Goal: Information Seeking & Learning: Check status

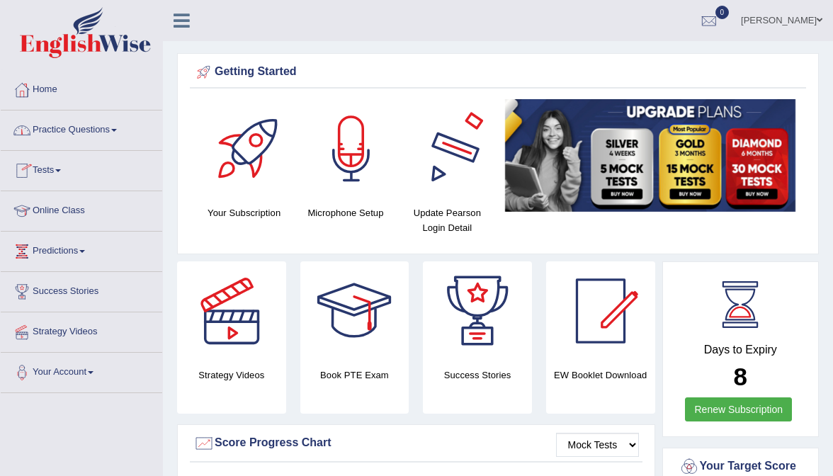
click at [806, 14] on link "Mehak Joura" at bounding box center [781, 18] width 103 height 37
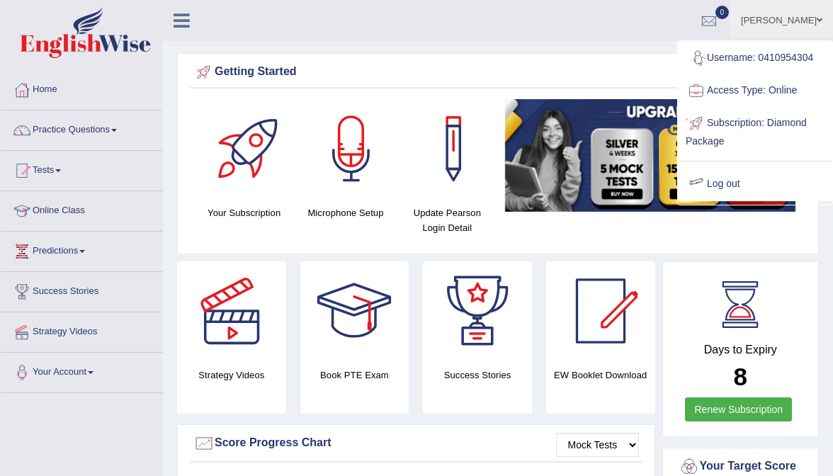
click at [709, 188] on link "Log out" at bounding box center [754, 184] width 153 height 33
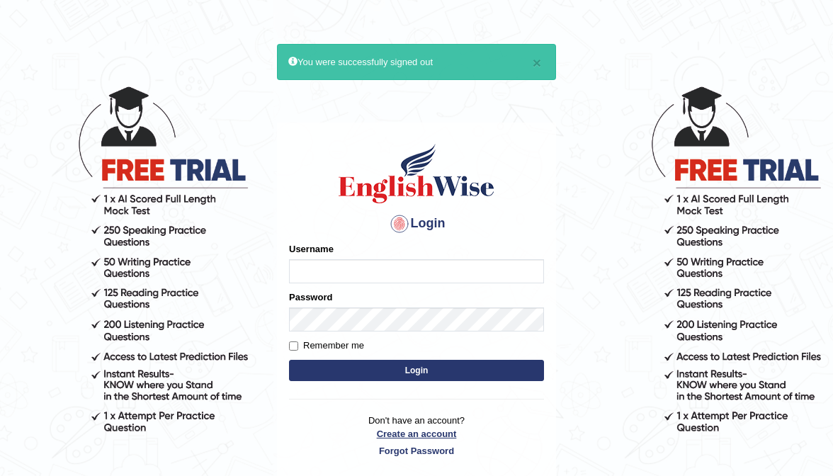
click at [434, 430] on link "Create an account" at bounding box center [416, 433] width 255 height 13
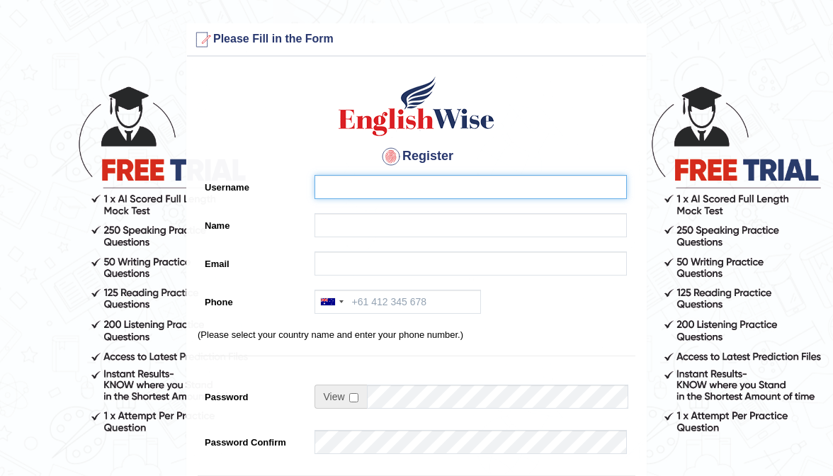
click at [436, 184] on input "Username" at bounding box center [470, 187] width 312 height 24
type input "0435916641"
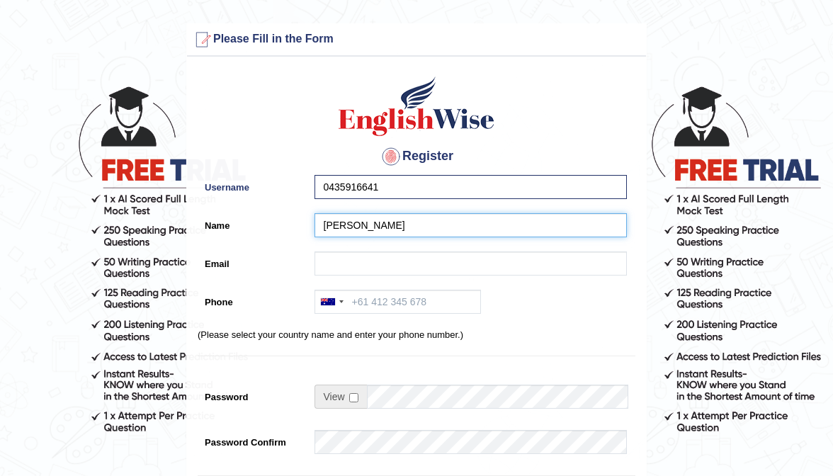
type input "[PERSON_NAME]"
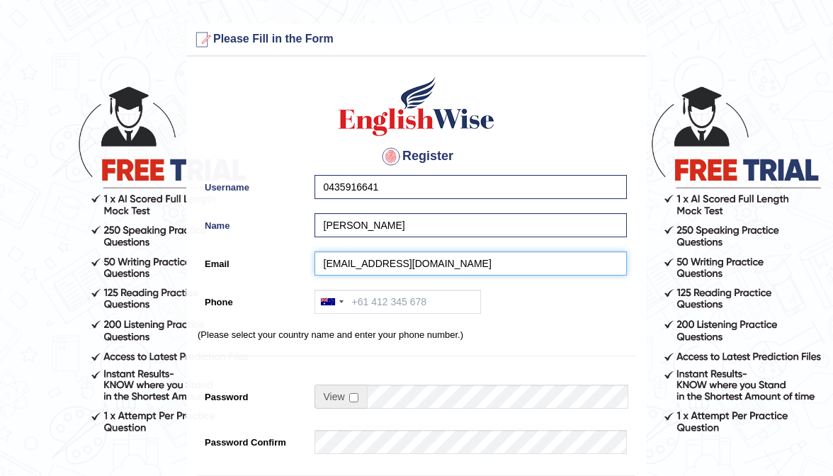
type input "lalitgiri@live.com.au"
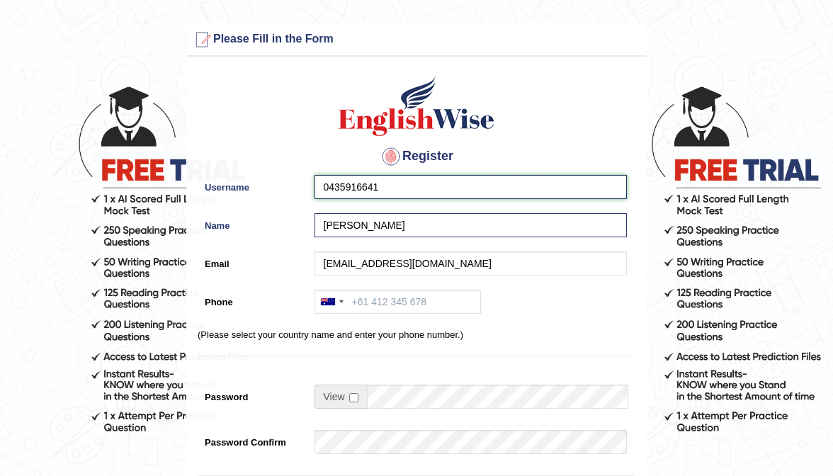
click at [403, 187] on input "0435916641" at bounding box center [470, 187] width 312 height 24
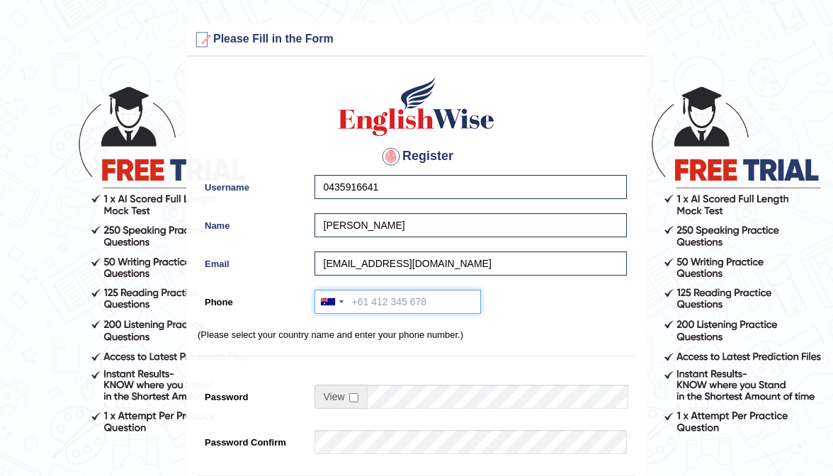
paste input "0435916641"
type input "0435916641"
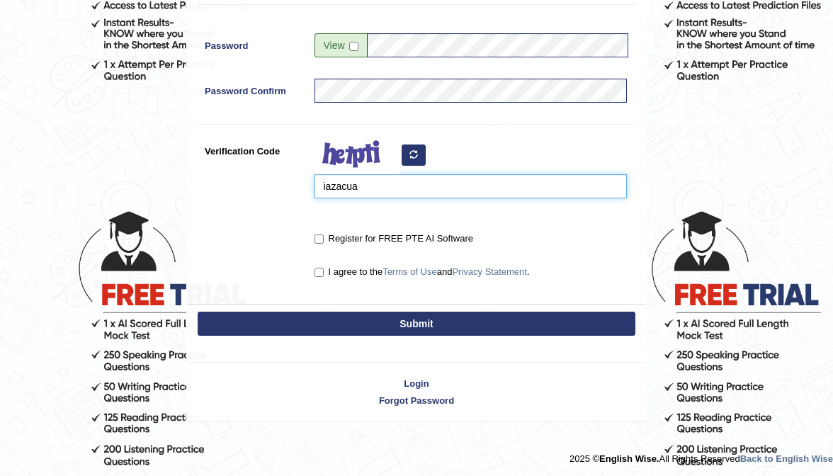
scroll to position [350, 0]
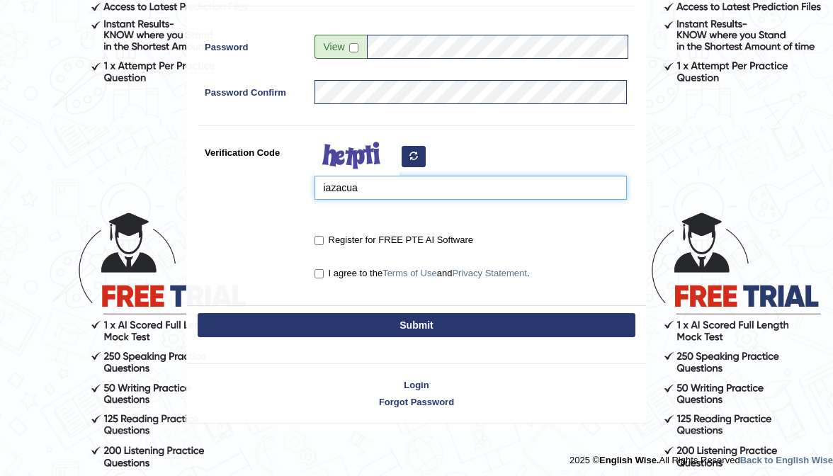
type input "iazacua"
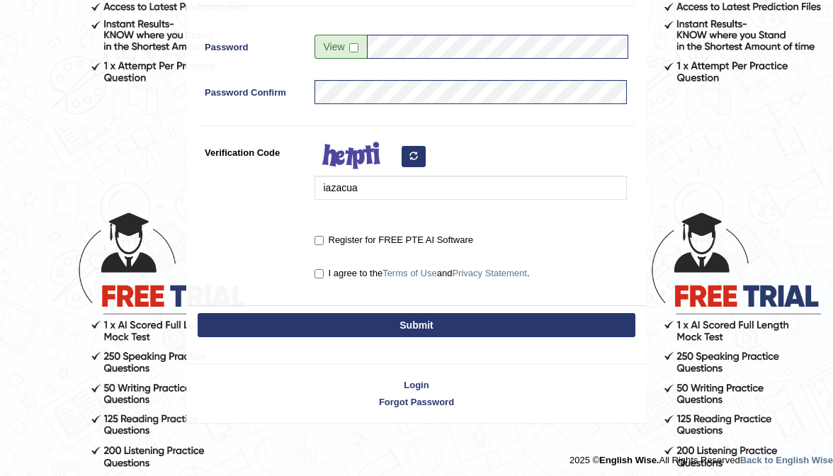
click at [314, 240] on input "Register for FREE PTE AI Software" at bounding box center [318, 240] width 9 height 9
checkbox input "true"
click at [318, 273] on input "I agree to the Terms of Use and Privacy Statement ." at bounding box center [318, 273] width 9 height 9
checkbox input "true"
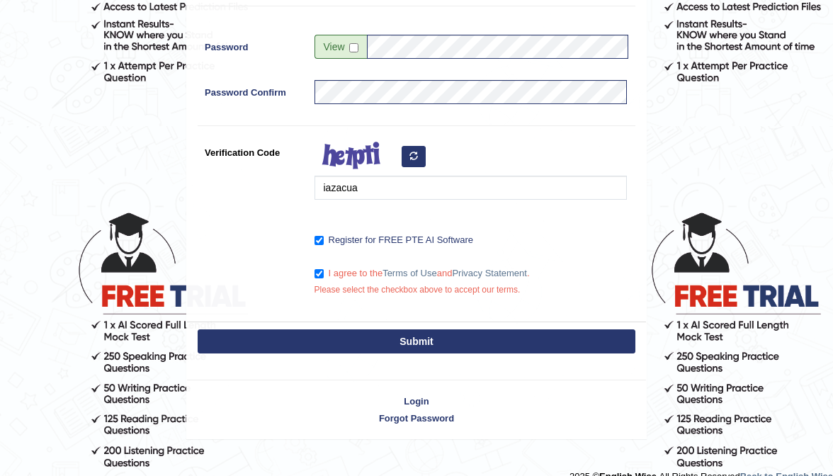
click at [380, 338] on button "Submit" at bounding box center [417, 341] width 438 height 24
type input "+61435916641"
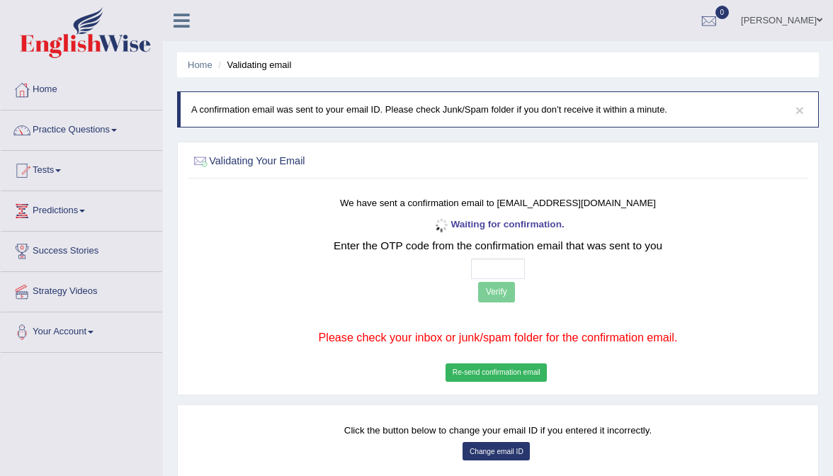
click at [486, 261] on input "text" at bounding box center [498, 268] width 55 height 21
type input "9 7 4 8"
click at [495, 288] on button "Verify" at bounding box center [496, 292] width 37 height 21
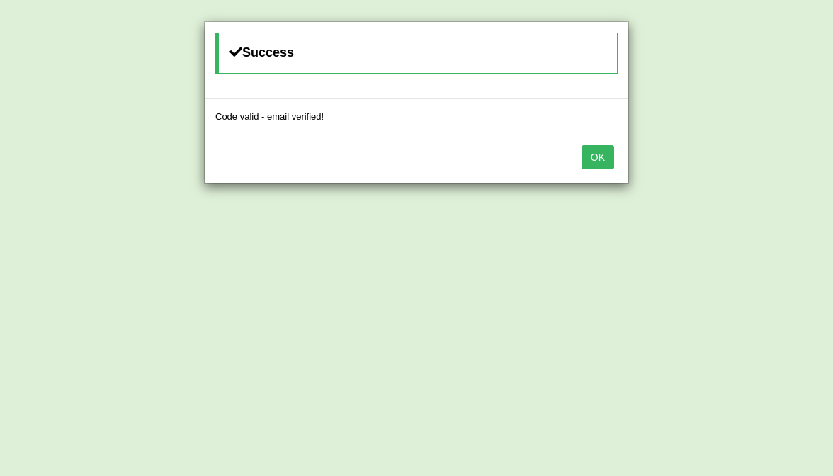
click at [605, 145] on button "OK" at bounding box center [597, 157] width 33 height 24
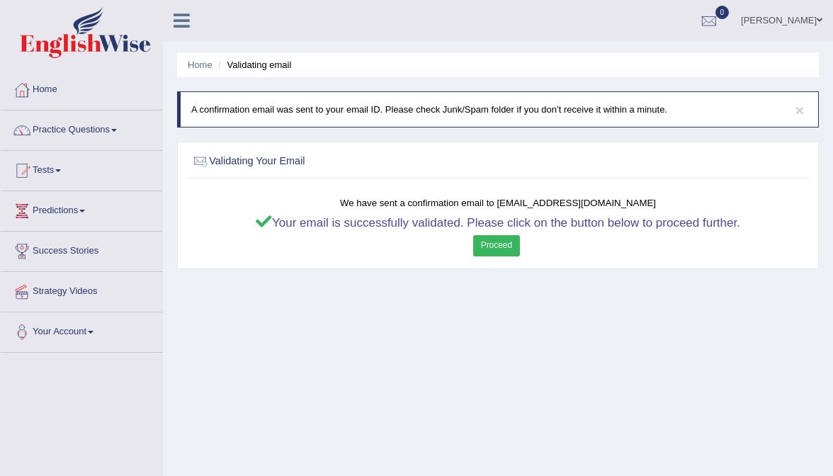
click at [510, 244] on div "Your email is successfully validated. Please click on the button below to proce…" at bounding box center [497, 237] width 509 height 44
click at [504, 256] on link "Proceed" at bounding box center [496, 245] width 47 height 21
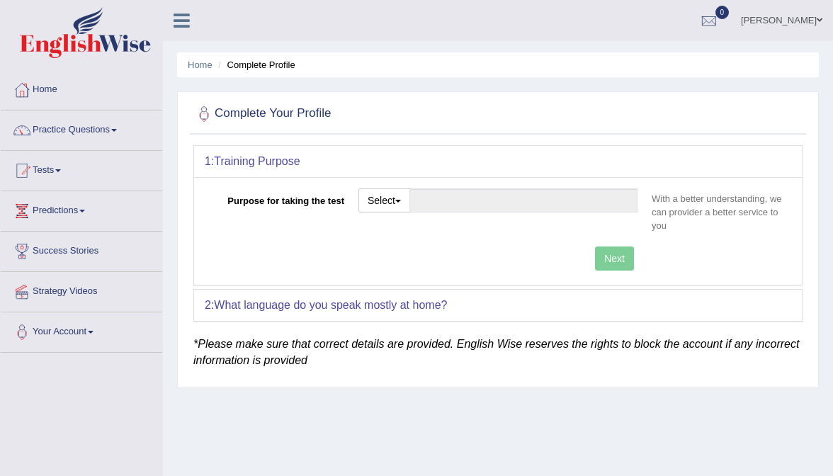
click at [389, 211] on div "Select Student Visa Permanent Residency Nursing Other" at bounding box center [383, 202] width 51 height 28
click at [389, 200] on button "Select" at bounding box center [384, 200] width 52 height 24
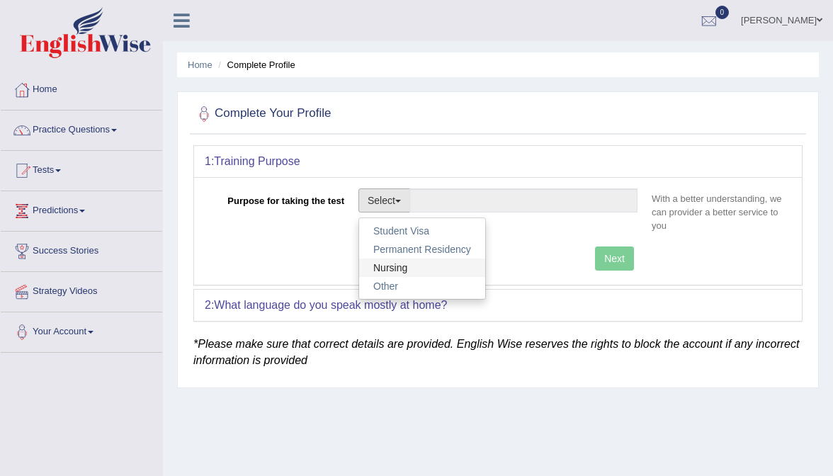
click at [392, 266] on link "Nursing" at bounding box center [422, 267] width 126 height 18
type input "Nursing"
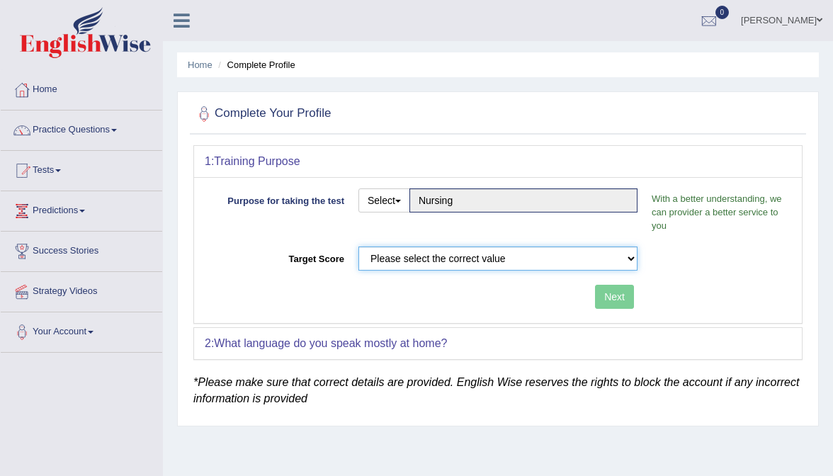
select select "65"
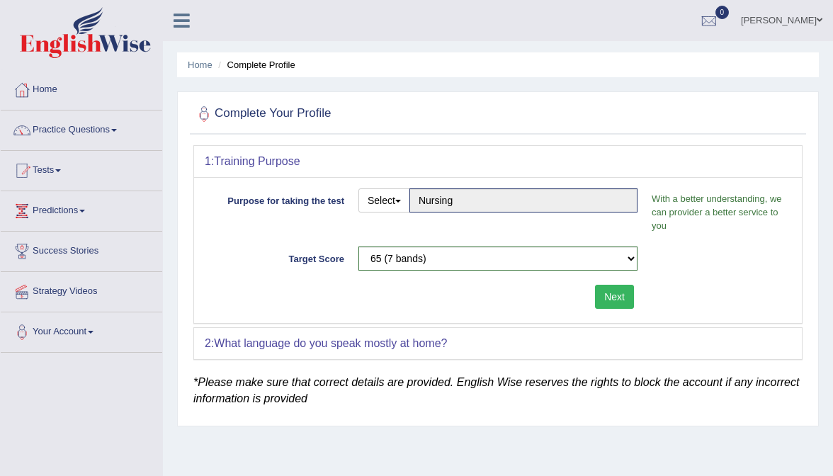
click at [621, 297] on button "Next" at bounding box center [614, 297] width 39 height 24
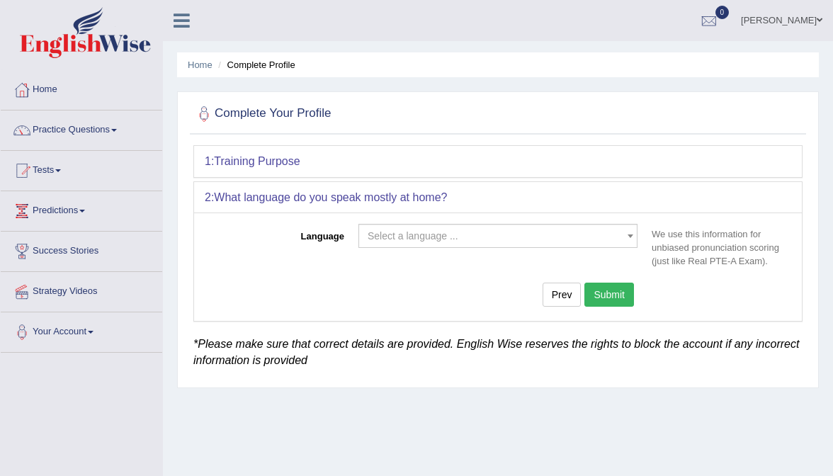
click at [440, 224] on span "Select a language ..." at bounding box center [497, 236] width 279 height 24
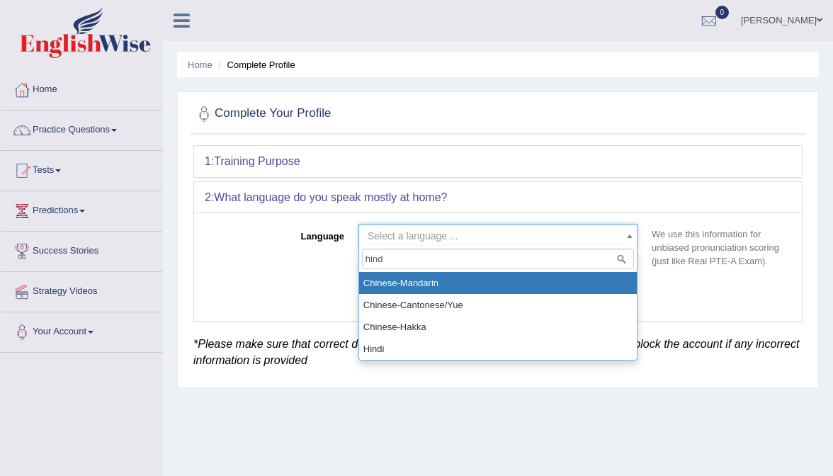
type input "hindi"
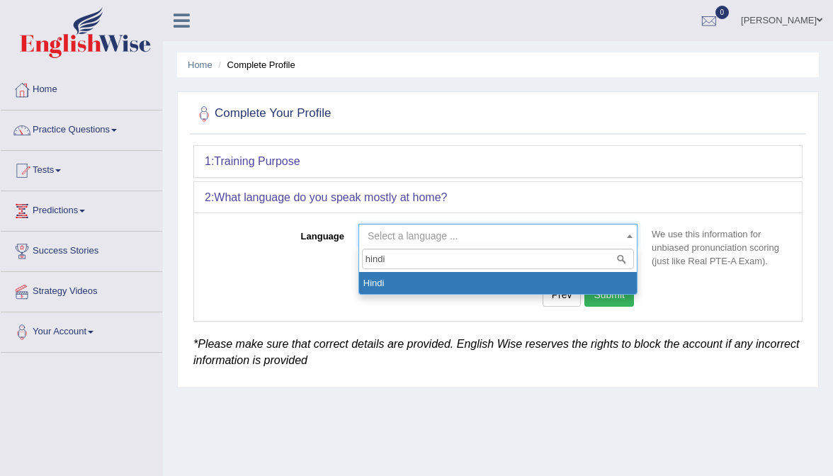
select select "Hindi"
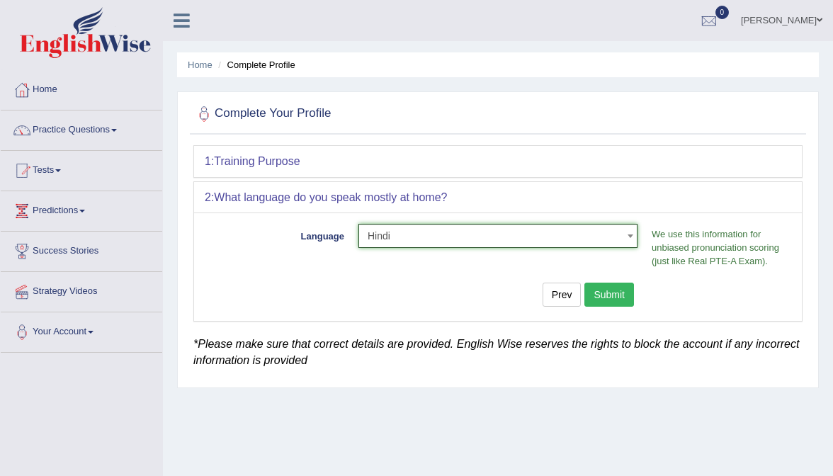
click at [624, 297] on button "Submit" at bounding box center [609, 295] width 50 height 24
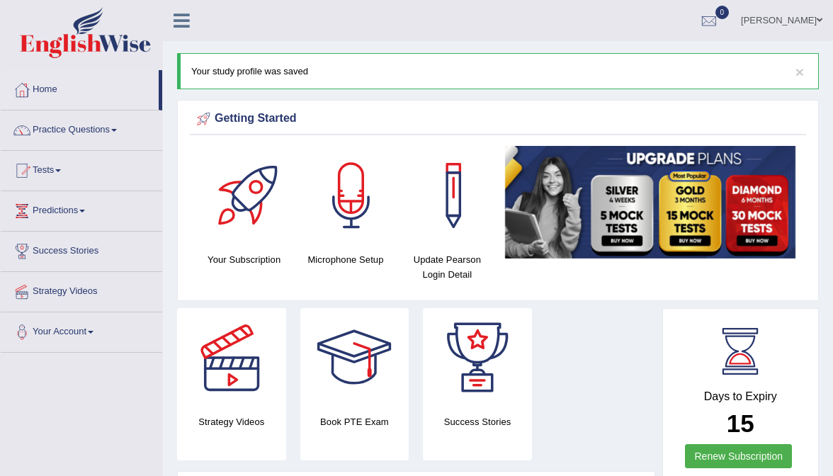
click at [86, 126] on link "Practice Questions" at bounding box center [81, 127] width 161 height 35
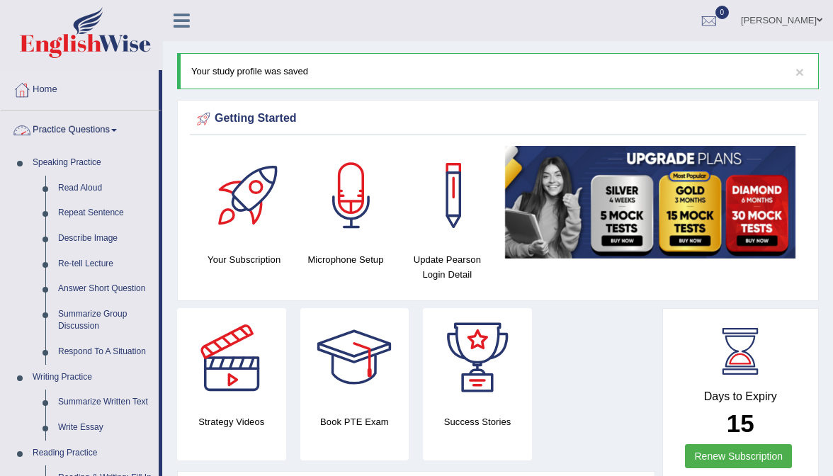
click at [77, 135] on link "Practice Questions" at bounding box center [80, 127] width 158 height 35
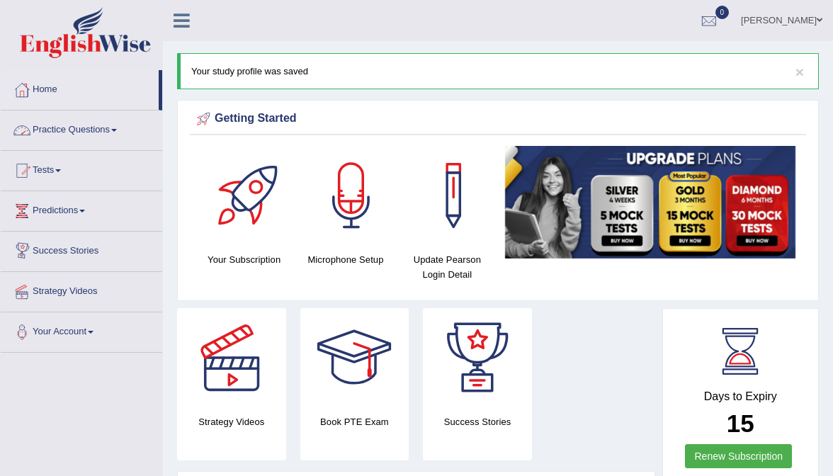
click at [77, 137] on link "Practice Questions" at bounding box center [81, 127] width 161 height 35
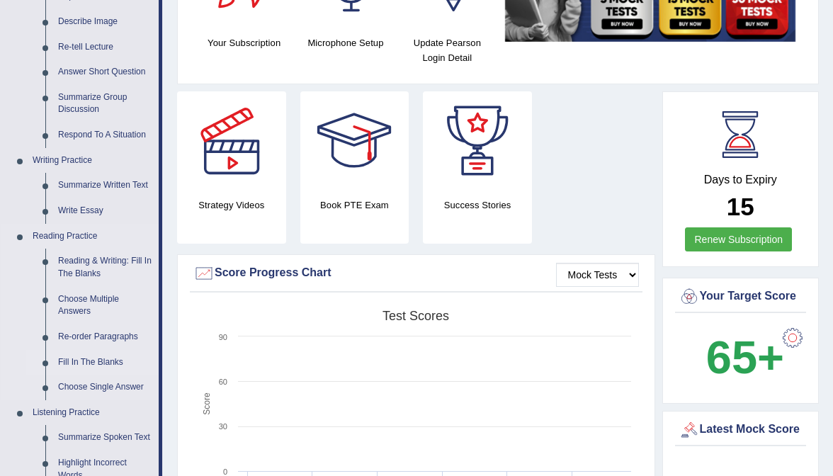
scroll to position [226, 0]
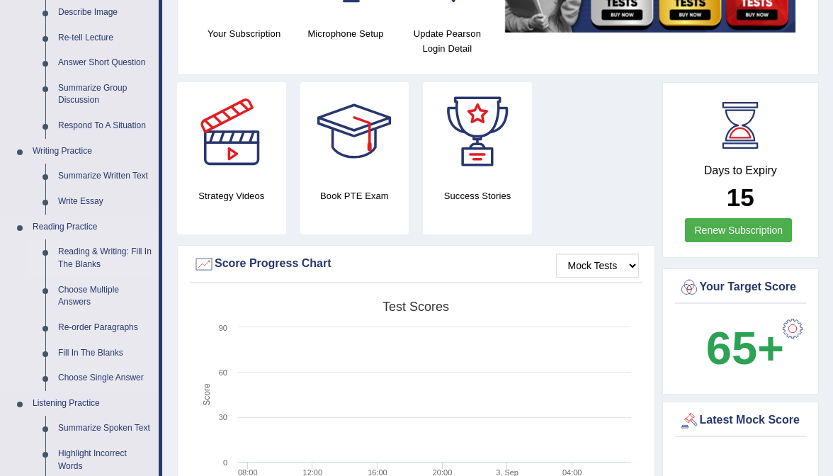
click at [90, 256] on link "Reading & Writing: Fill In The Blanks" at bounding box center [105, 258] width 107 height 38
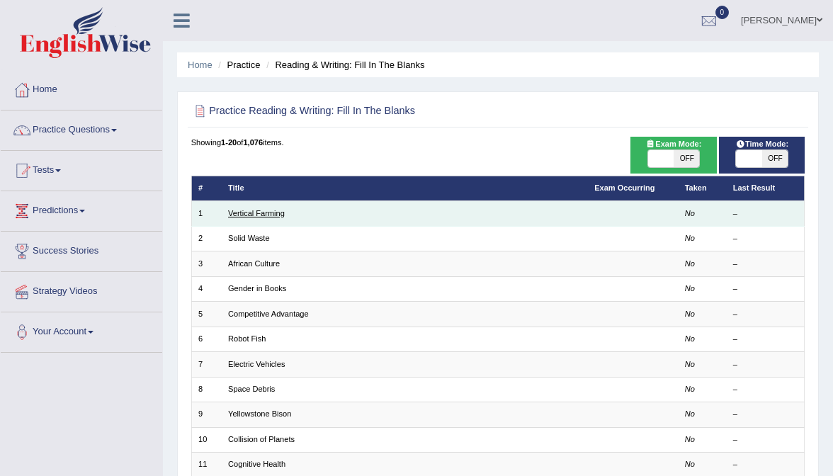
click at [266, 210] on link "Vertical Farming" at bounding box center [256, 213] width 57 height 8
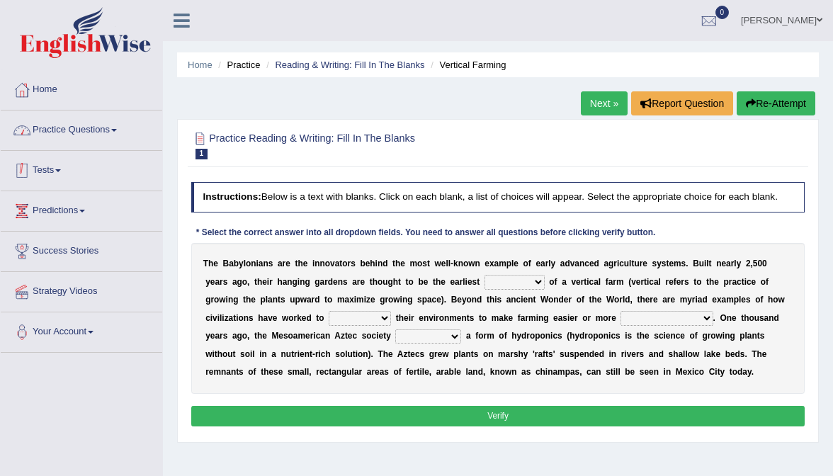
click at [130, 136] on link "Practice Questions" at bounding box center [81, 127] width 161 height 35
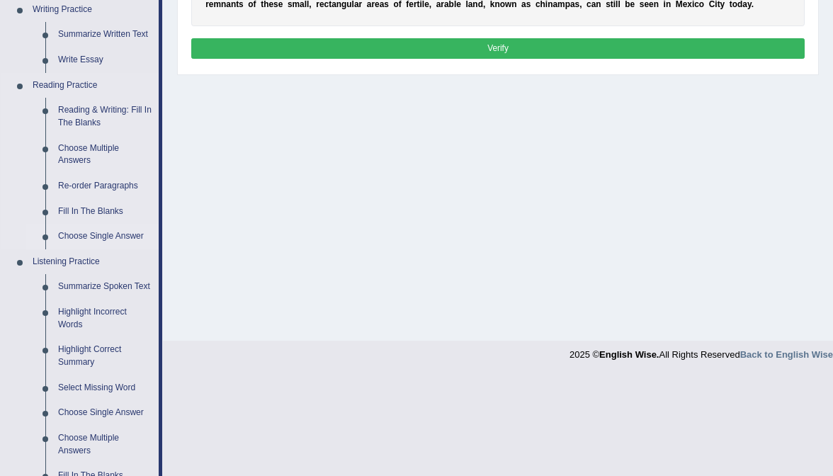
scroll to position [373, 0]
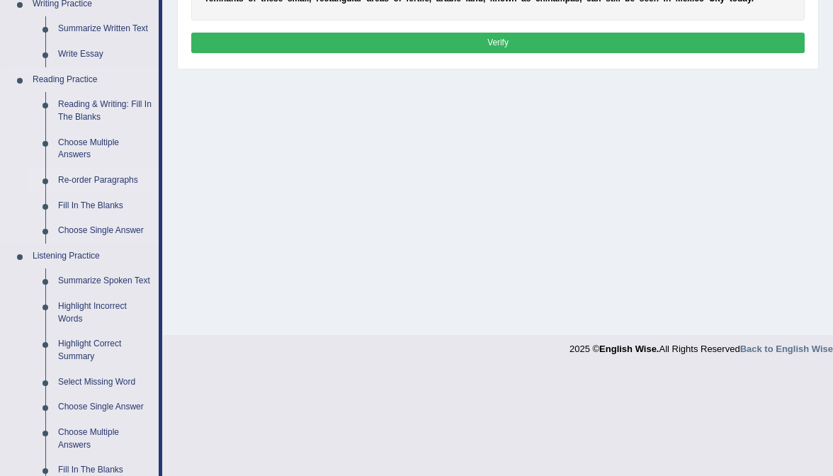
click at [103, 175] on link "Re-order Paragraphs" at bounding box center [105, 180] width 107 height 25
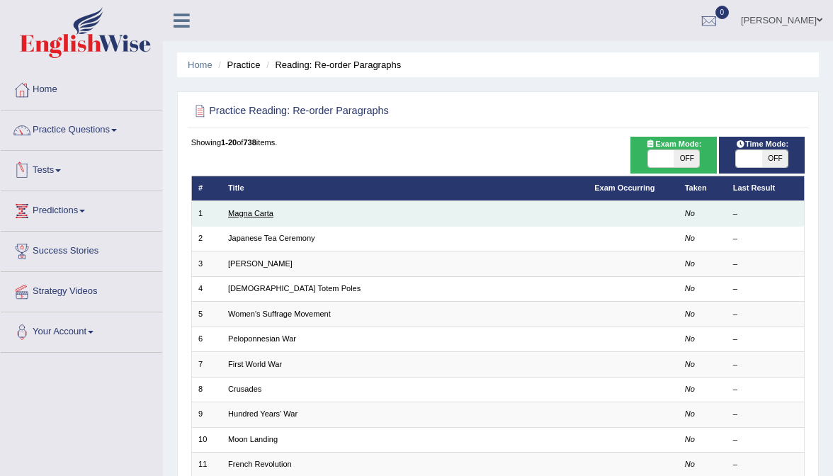
click at [261, 215] on link "Magna Carta" at bounding box center [250, 213] width 45 height 8
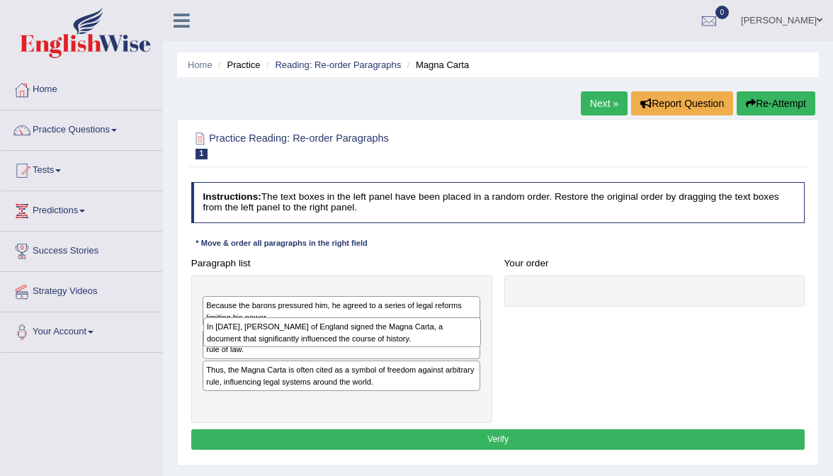
drag, startPoint x: 305, startPoint y: 336, endPoint x: 309, endPoint y: 275, distance: 61.0
click at [309, 317] on div "In 1215, King John of England signed the Magna Carta, a document that significa…" at bounding box center [342, 332] width 278 height 30
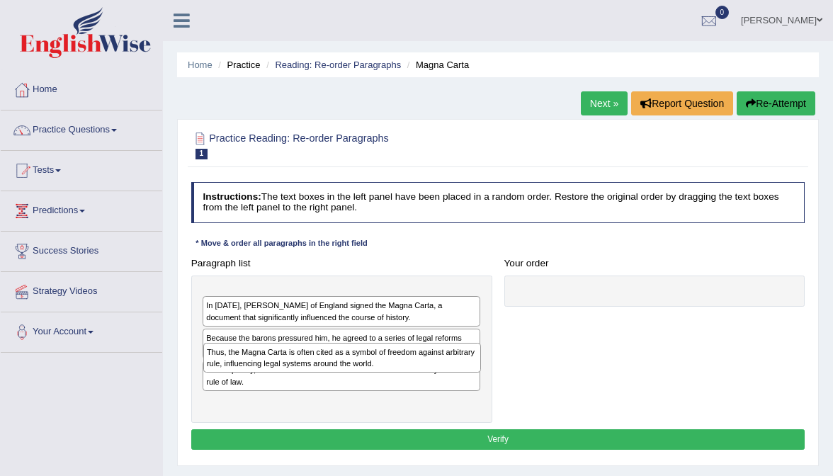
drag, startPoint x: 274, startPoint y: 382, endPoint x: 272, endPoint y: 337, distance: 44.7
click at [272, 337] on div "In 1215, King John of England signed the Magna Carta, a document that significa…" at bounding box center [341, 349] width 301 height 148
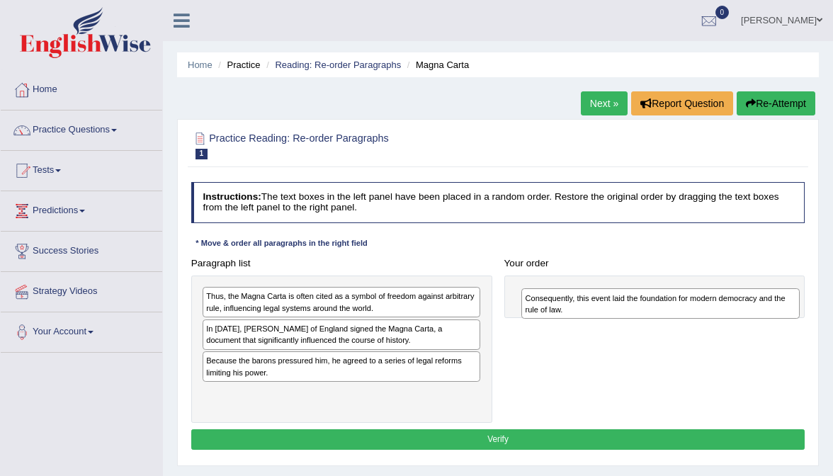
drag, startPoint x: 259, startPoint y: 396, endPoint x: 634, endPoint y: 287, distance: 390.8
click at [634, 288] on div "Consequently, this event laid the foundation for modern democracy and the rule …" at bounding box center [660, 303] width 278 height 30
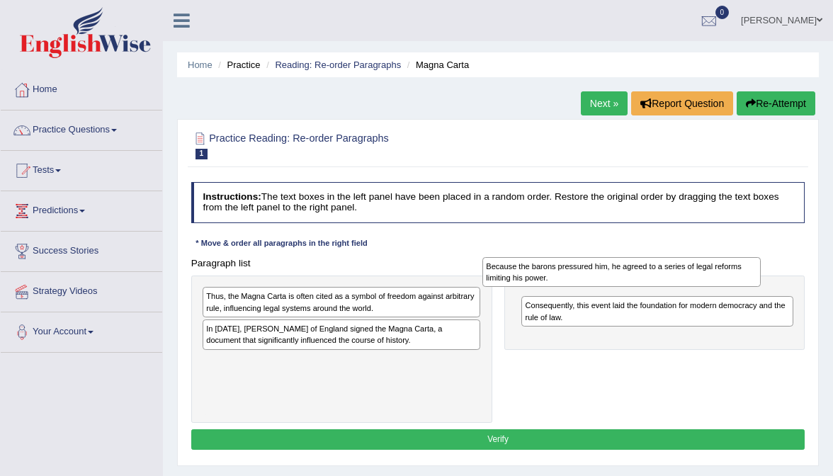
drag, startPoint x: 360, startPoint y: 372, endPoint x: 700, endPoint y: 258, distance: 358.5
click at [700, 258] on div "Because the barons pressured him, he agreed to a series of legal reforms limiti…" at bounding box center [621, 272] width 278 height 30
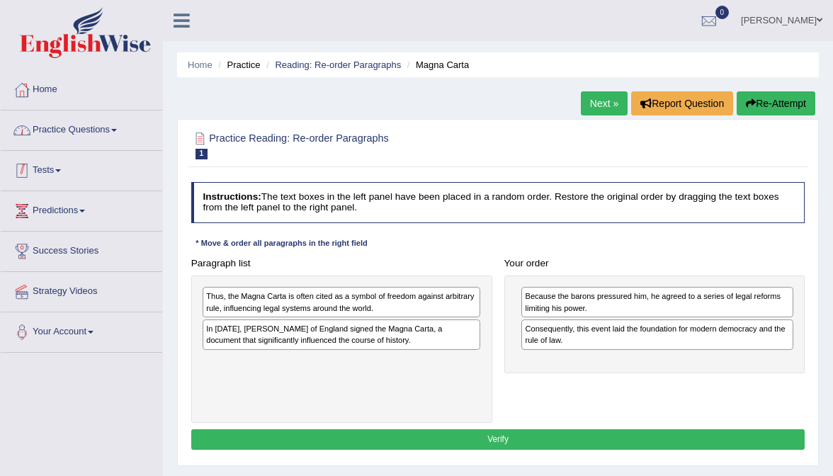
click at [76, 137] on link "Practice Questions" at bounding box center [81, 127] width 161 height 35
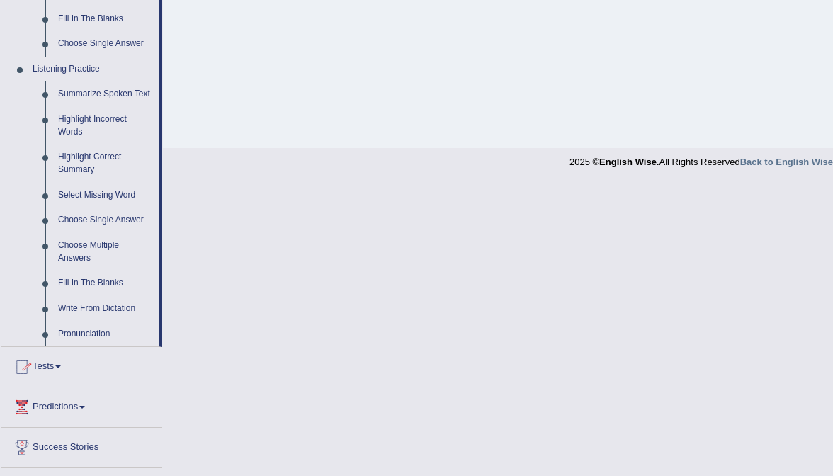
scroll to position [563, 0]
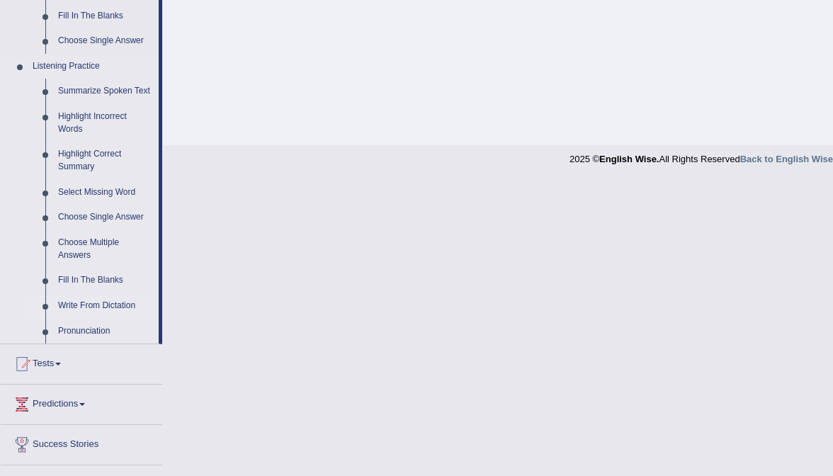
click at [75, 309] on link "Write From Dictation" at bounding box center [105, 305] width 107 height 25
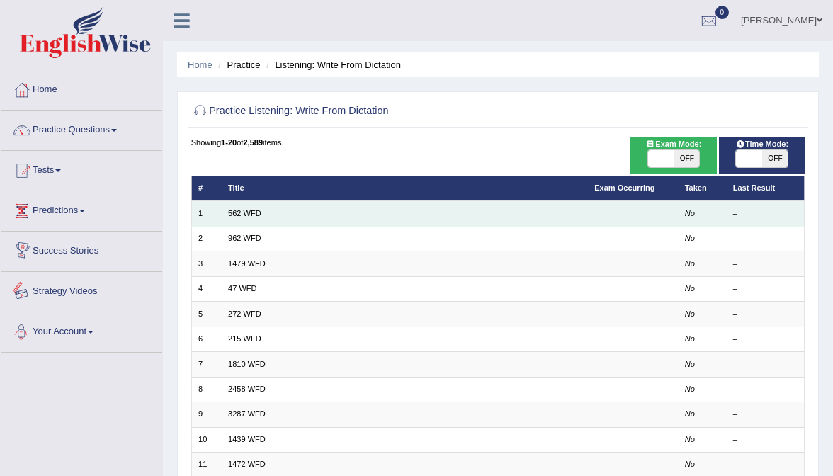
click at [255, 212] on link "562 WFD" at bounding box center [244, 213] width 33 height 8
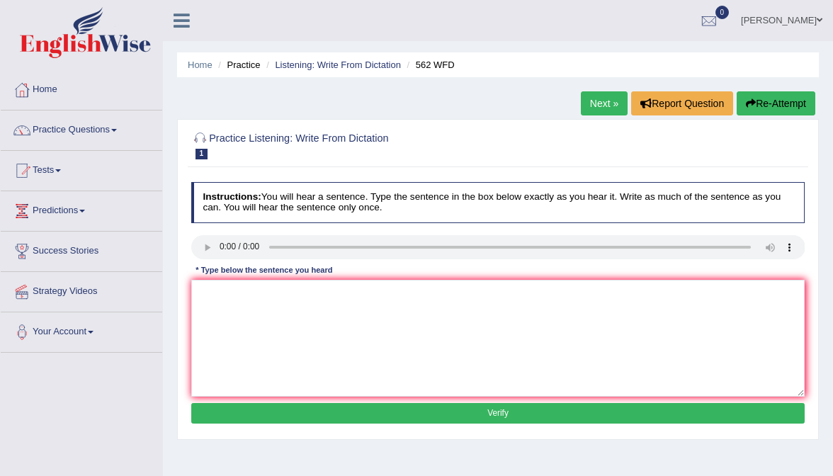
click at [59, 103] on link "Home" at bounding box center [81, 87] width 161 height 35
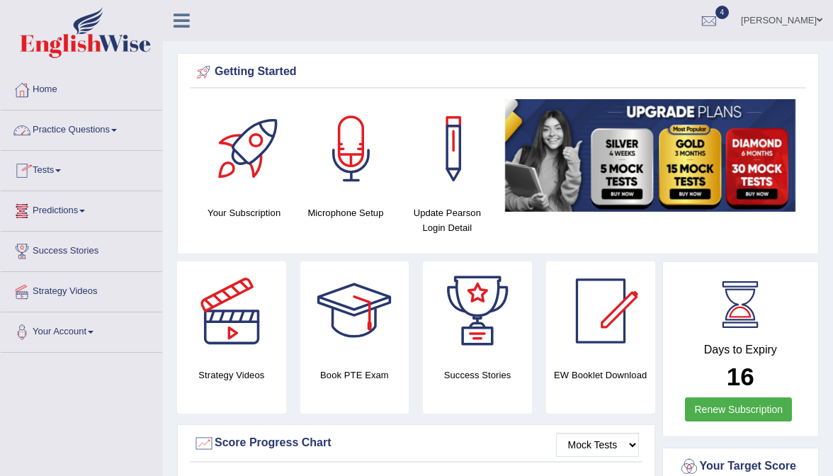
click at [52, 158] on link "Tests" at bounding box center [81, 168] width 161 height 35
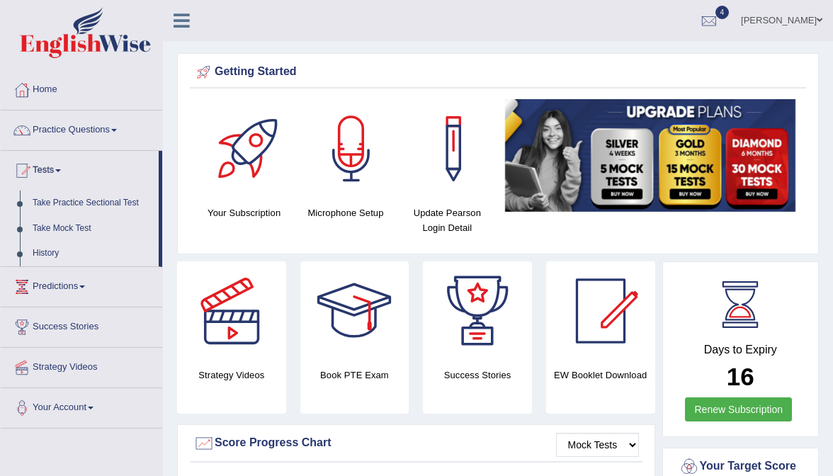
click at [52, 250] on link "History" at bounding box center [92, 253] width 132 height 25
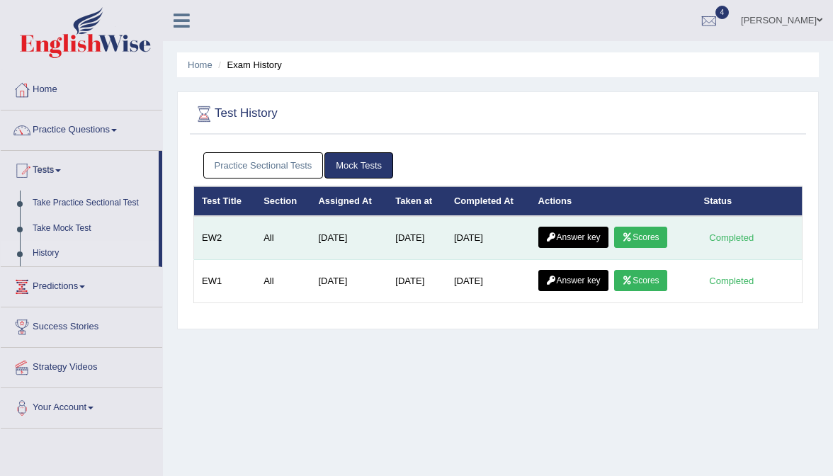
click at [639, 230] on link "Scores" at bounding box center [640, 237] width 52 height 21
click at [557, 233] on icon at bounding box center [551, 237] width 11 height 8
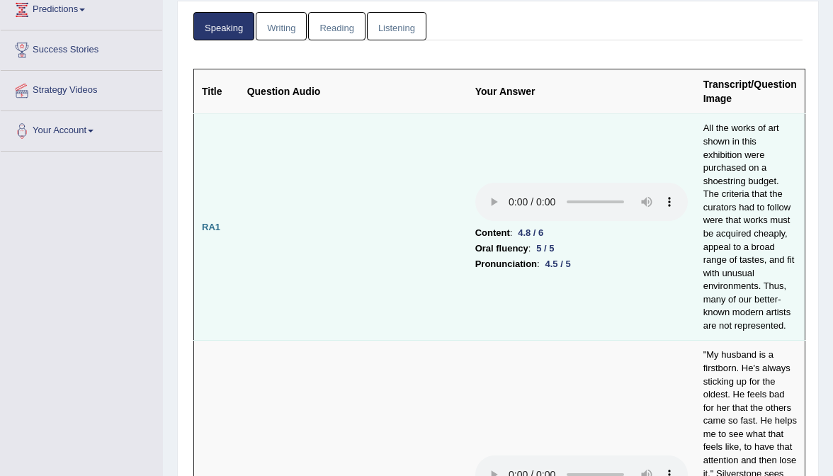
scroll to position [200, 0]
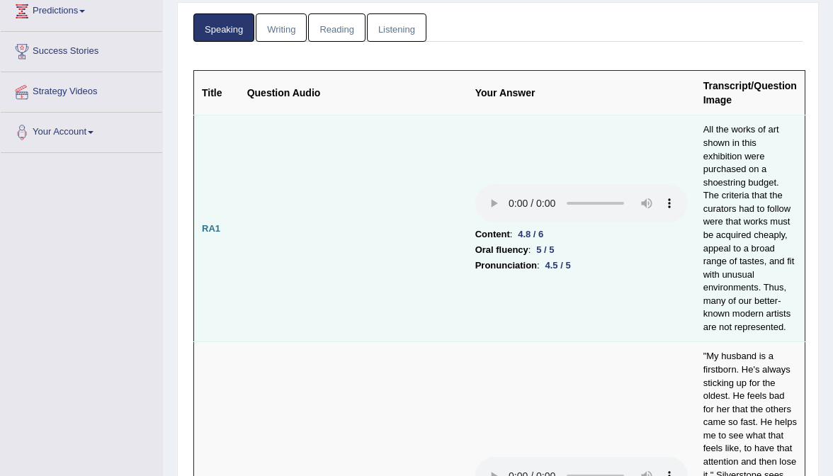
click at [475, 184] on audio at bounding box center [581, 203] width 212 height 38
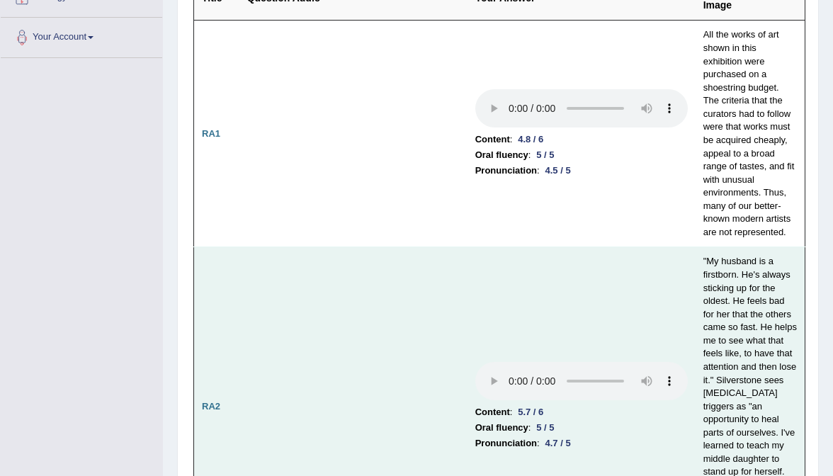
scroll to position [297, 0]
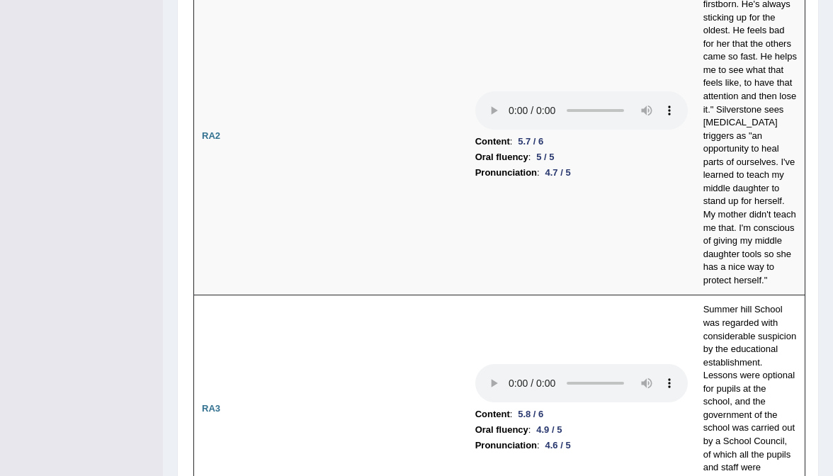
scroll to position [565, 0]
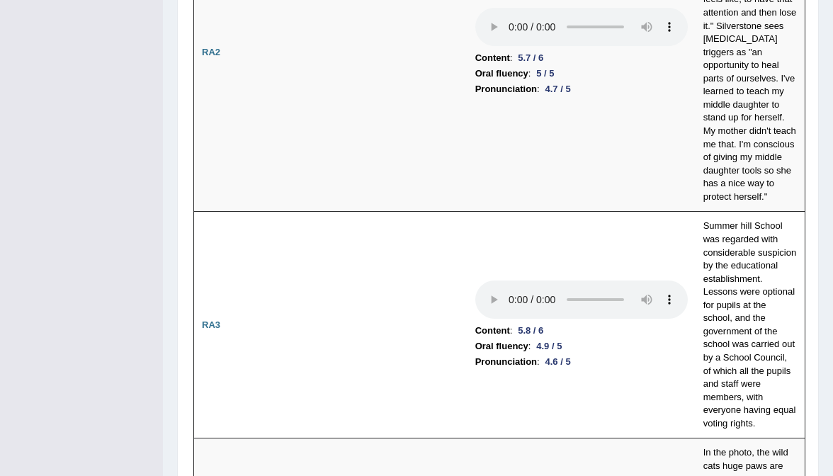
scroll to position [648, 0]
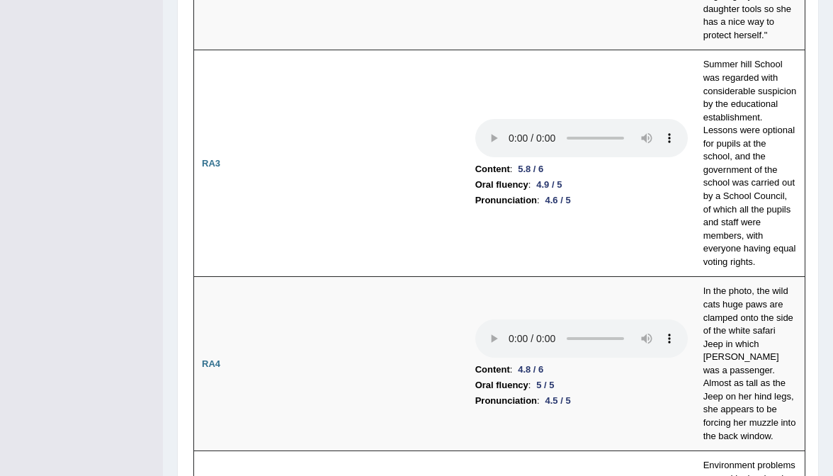
scroll to position [809, 0]
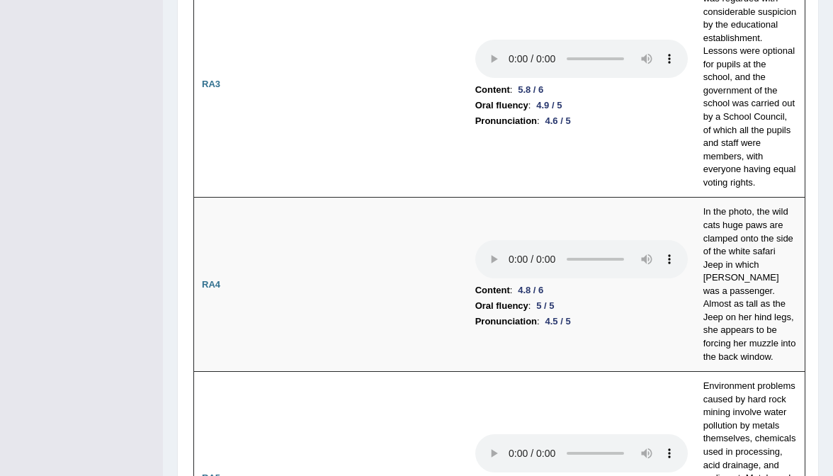
scroll to position [892, 0]
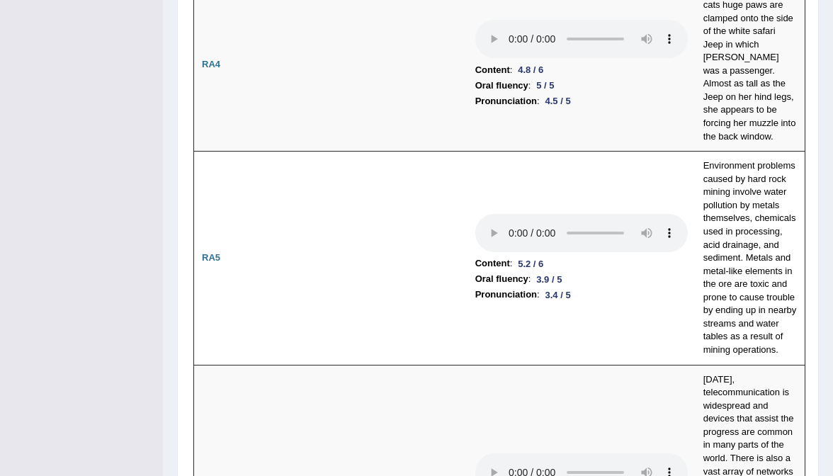
scroll to position [1106, 0]
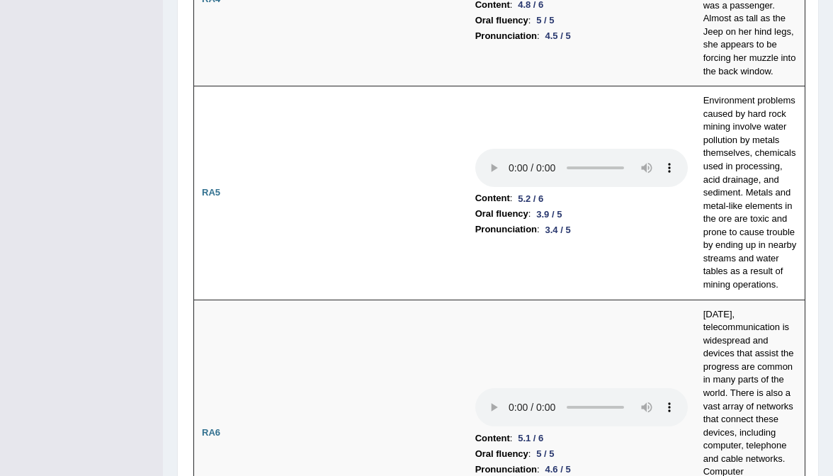
scroll to position [1192, 0]
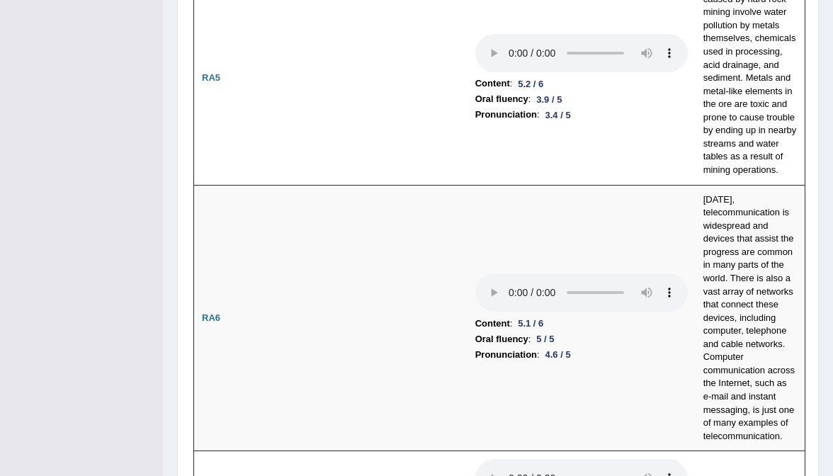
scroll to position [1289, 0]
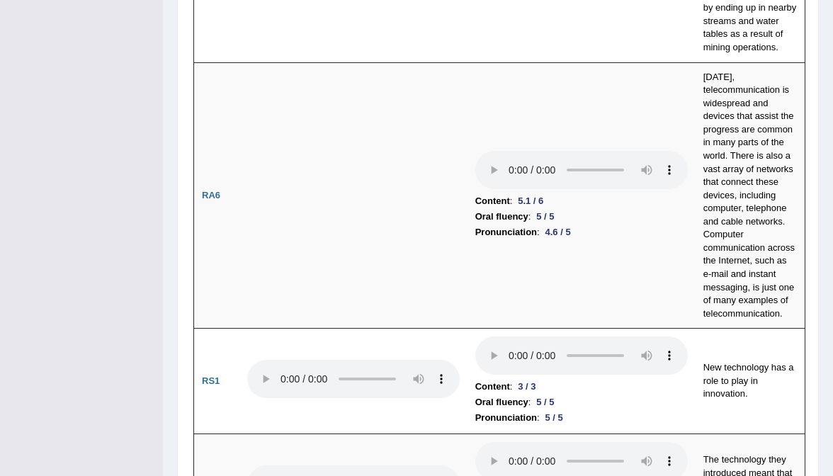
scroll to position [1411, 0]
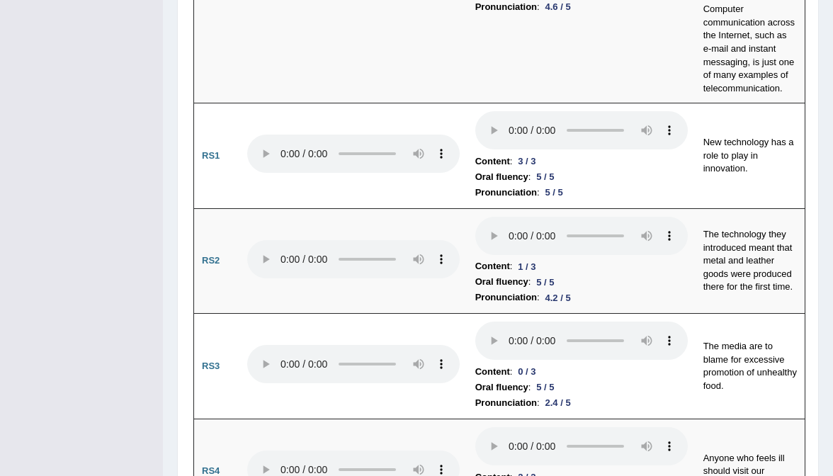
scroll to position [1634, 0]
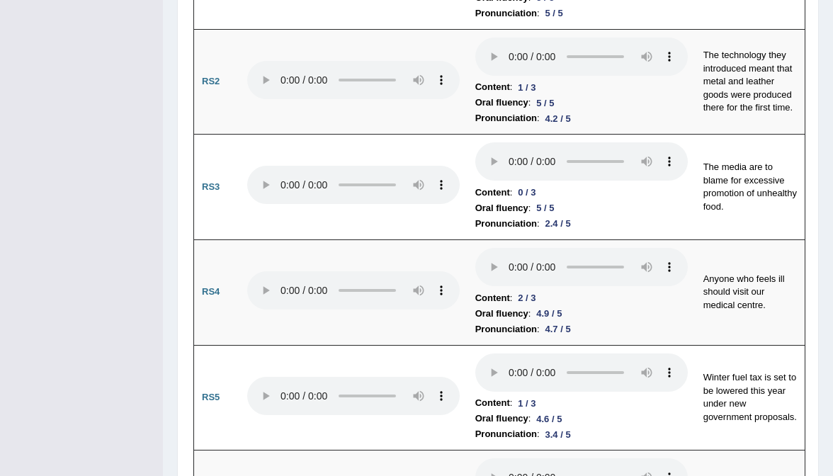
scroll to position [1817, 0]
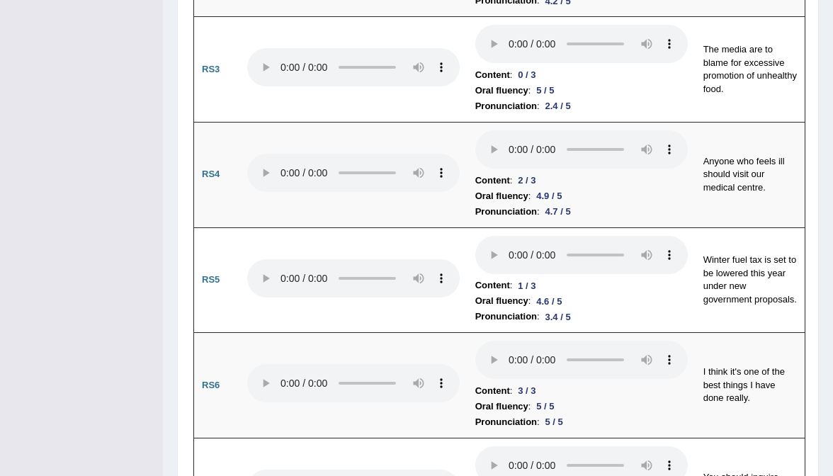
scroll to position [1939, 0]
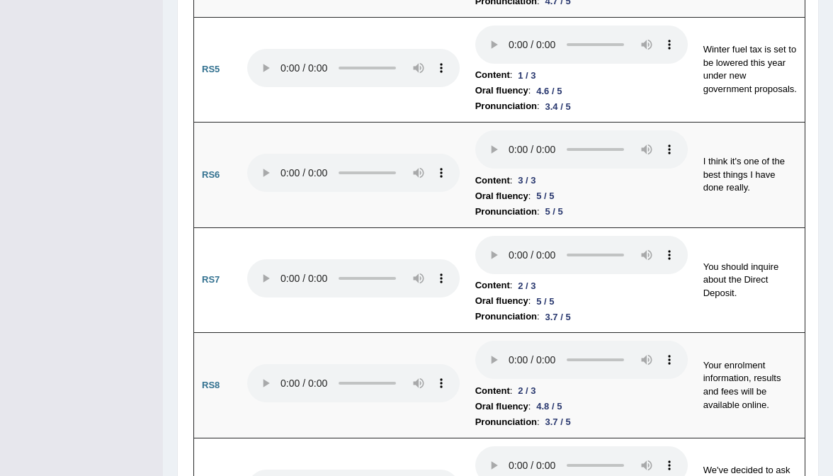
scroll to position [2144, 0]
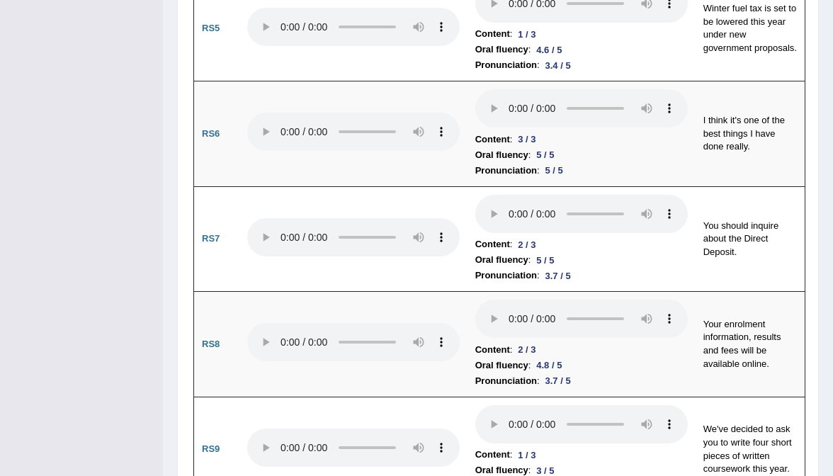
scroll to position [2198, 0]
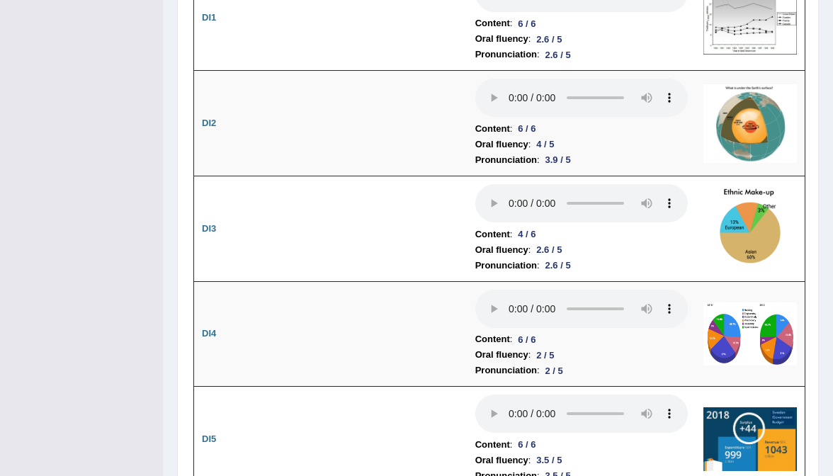
scroll to position [2834, 0]
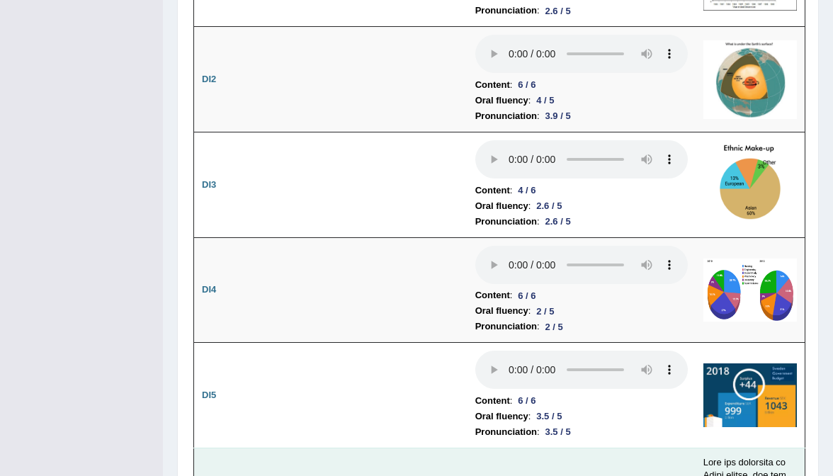
scroll to position [2873, 0]
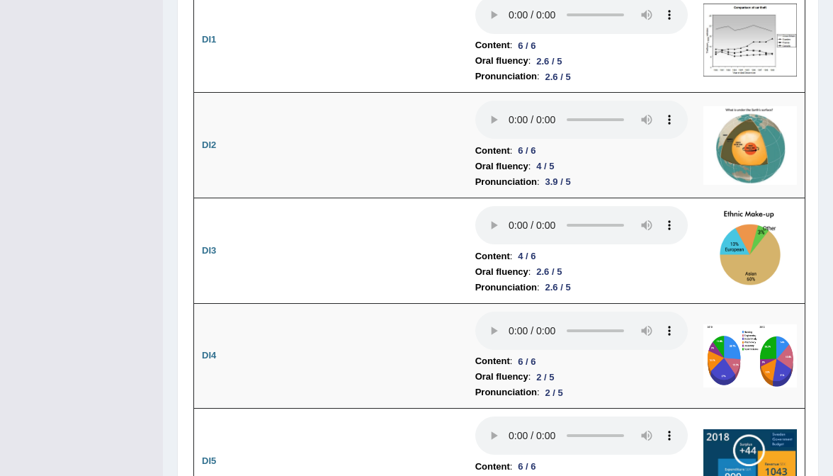
scroll to position [2795, 0]
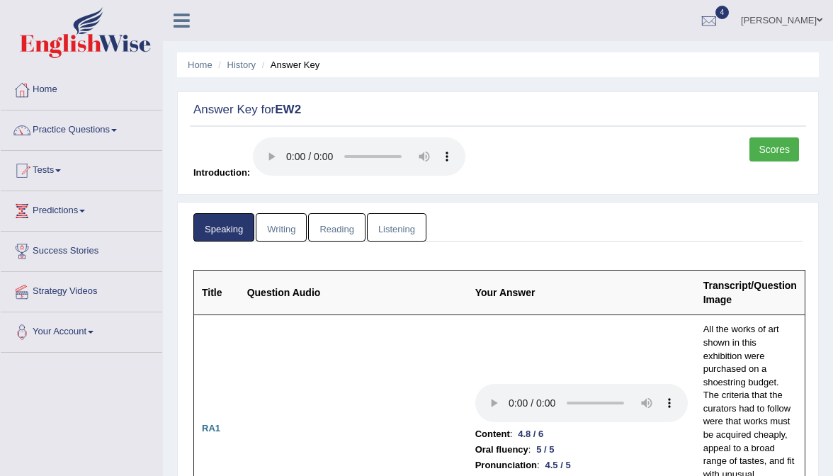
scroll to position [-1, 0]
click at [785, 27] on link "[PERSON_NAME]" at bounding box center [781, 18] width 103 height 37
